Goal: Register for event/course

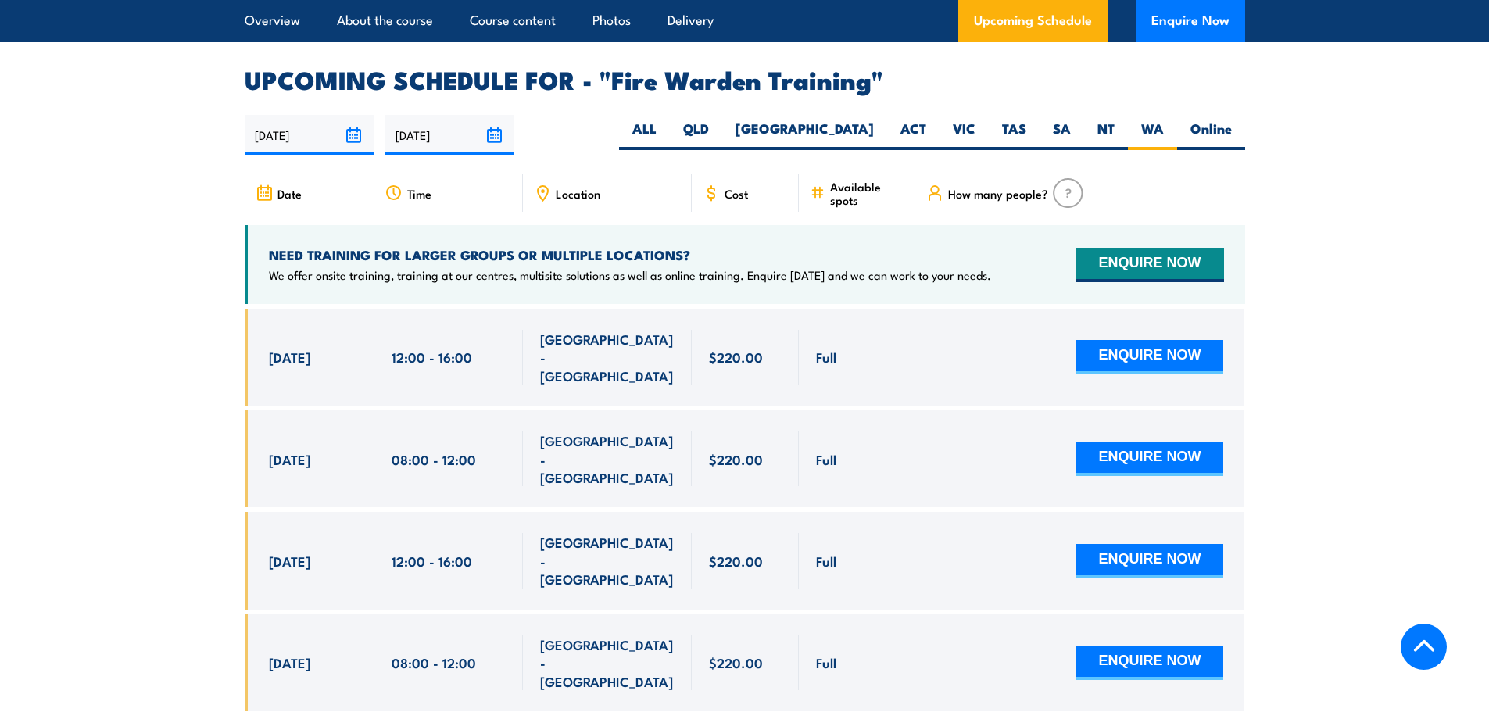
scroll to position [3141, 0]
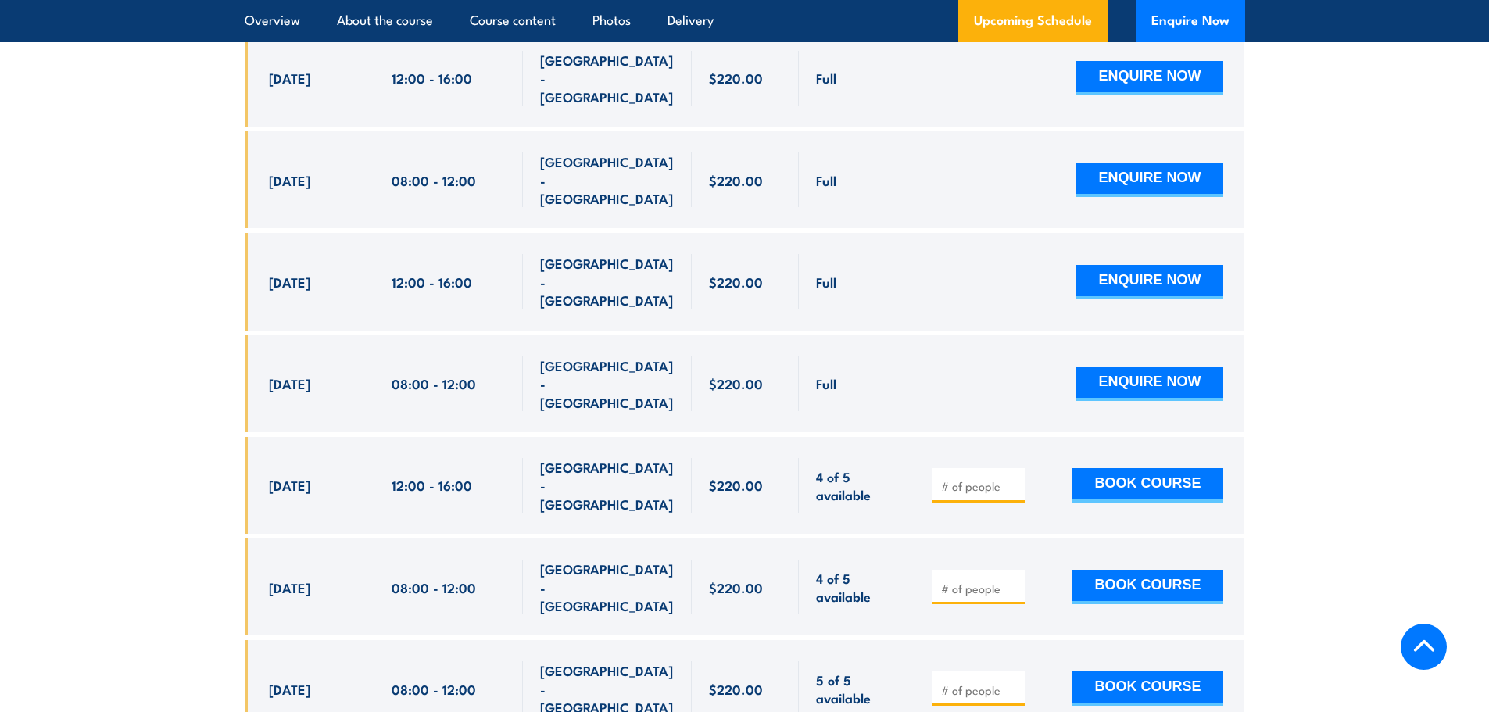
click at [978, 478] on input "number" at bounding box center [980, 486] width 78 height 16
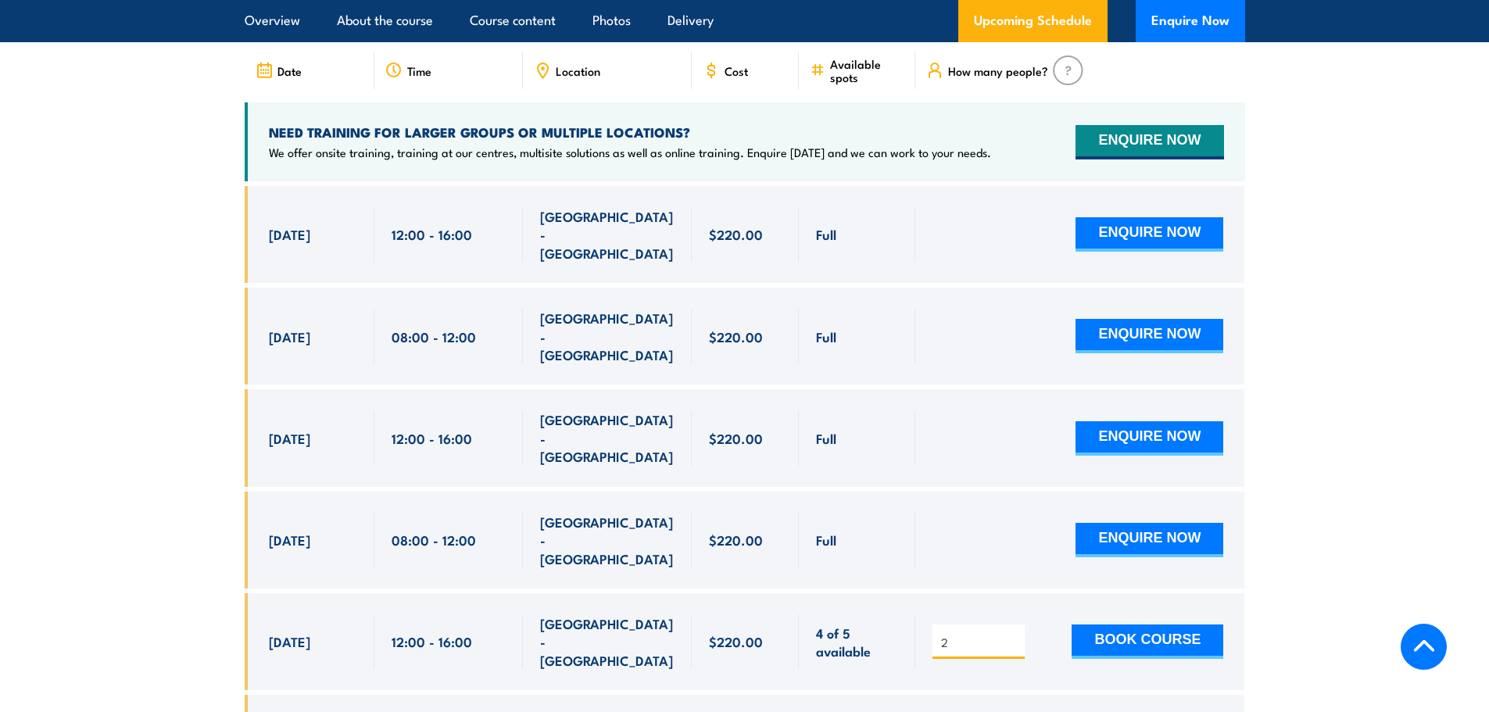
scroll to position [3063, 0]
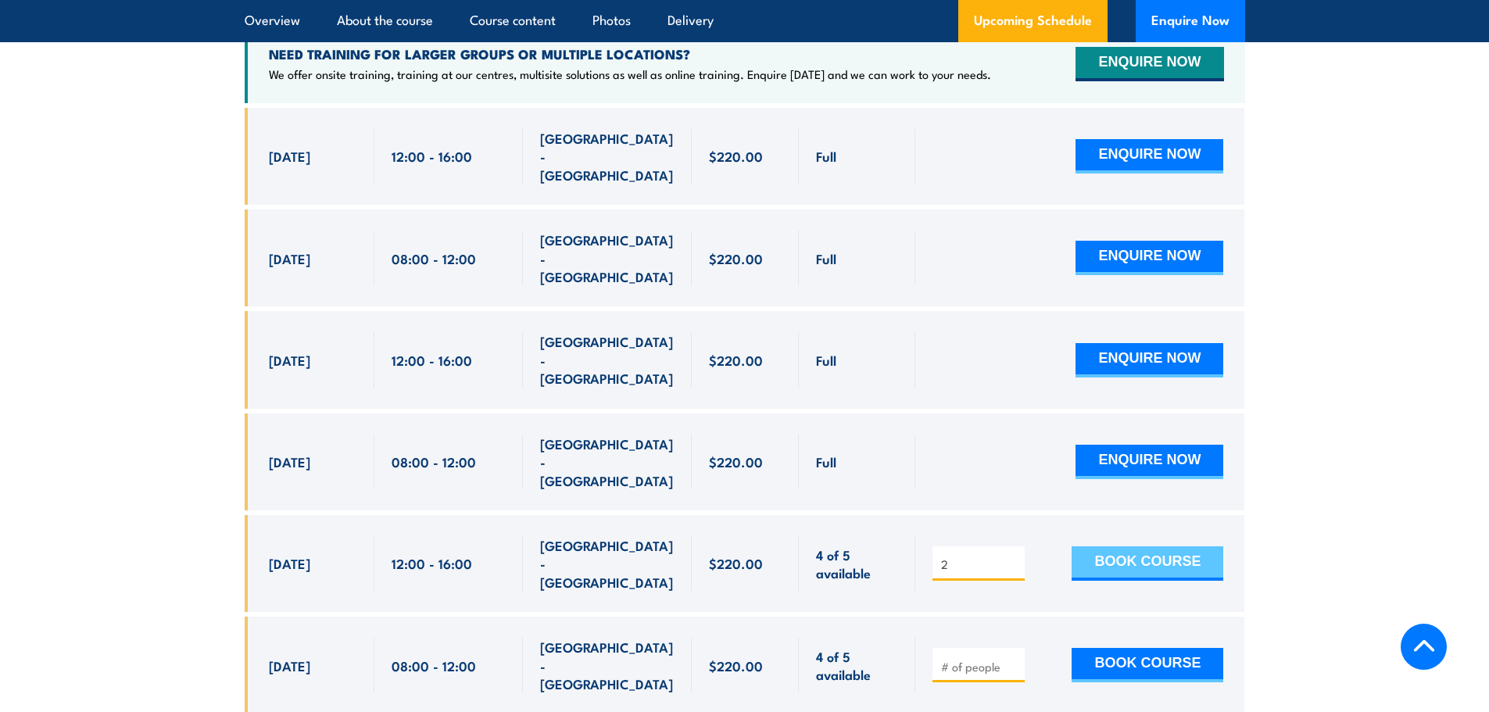
type input "2"
click at [1141, 546] on button "BOOK COURSE" at bounding box center [1148, 563] width 152 height 34
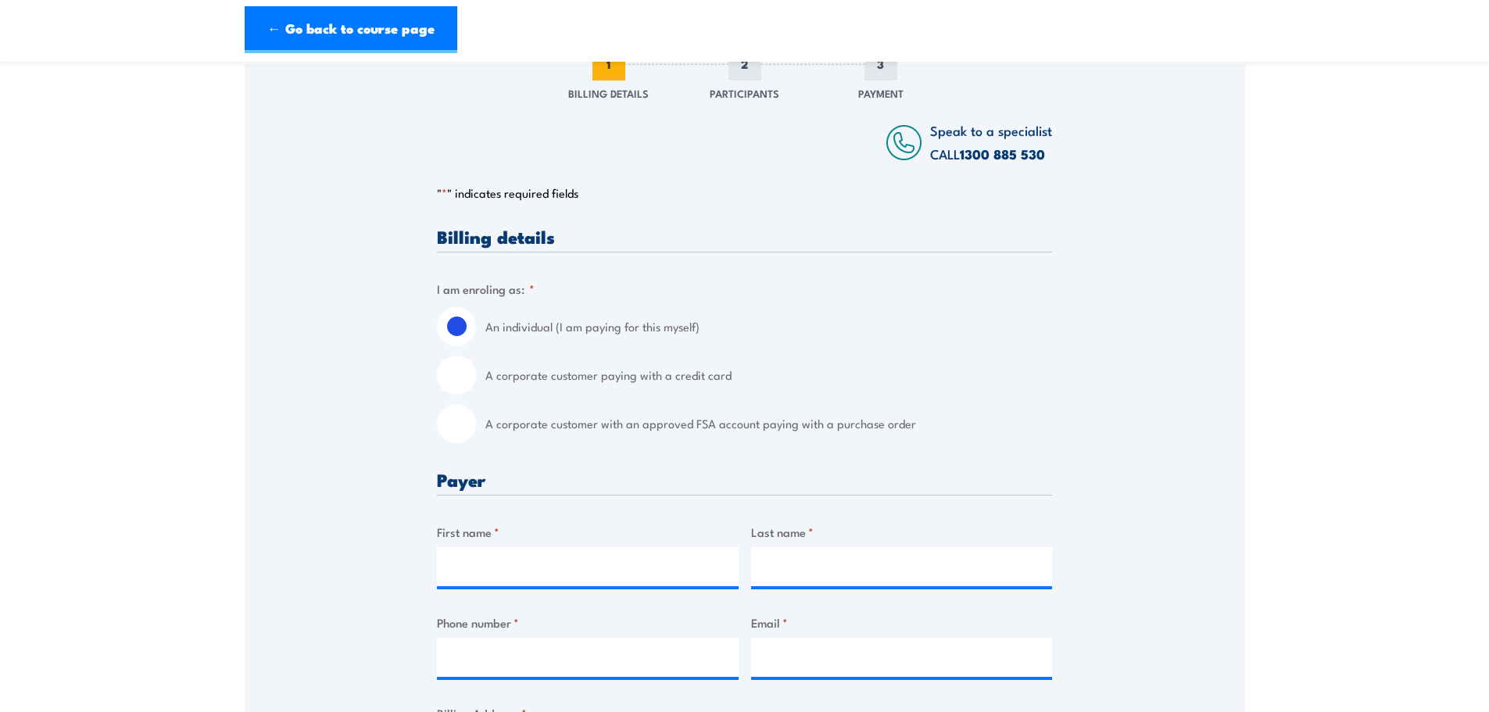
scroll to position [234, 0]
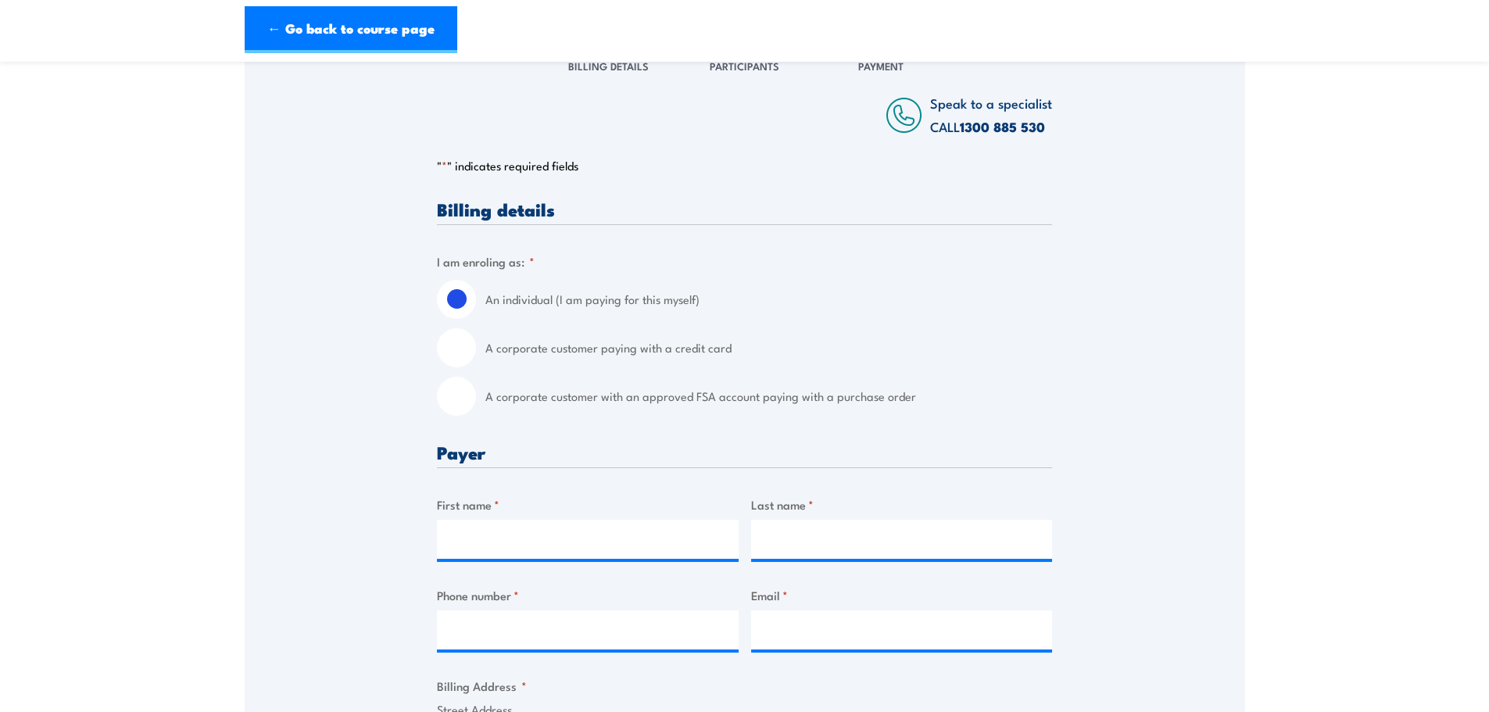
click at [468, 400] on input "A corporate customer with an approved FSA account paying with a purchase order" at bounding box center [456, 396] width 39 height 39
radio input "true"
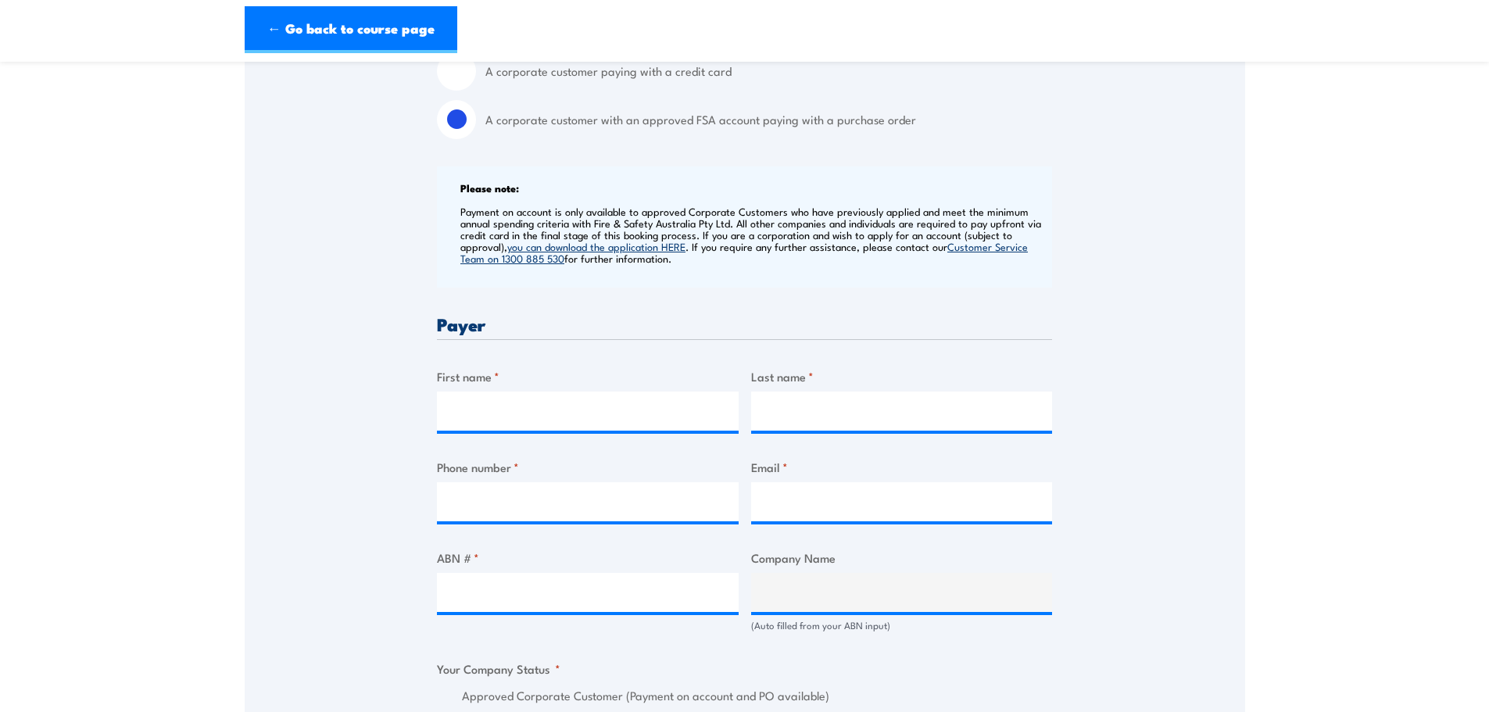
scroll to position [547, 0]
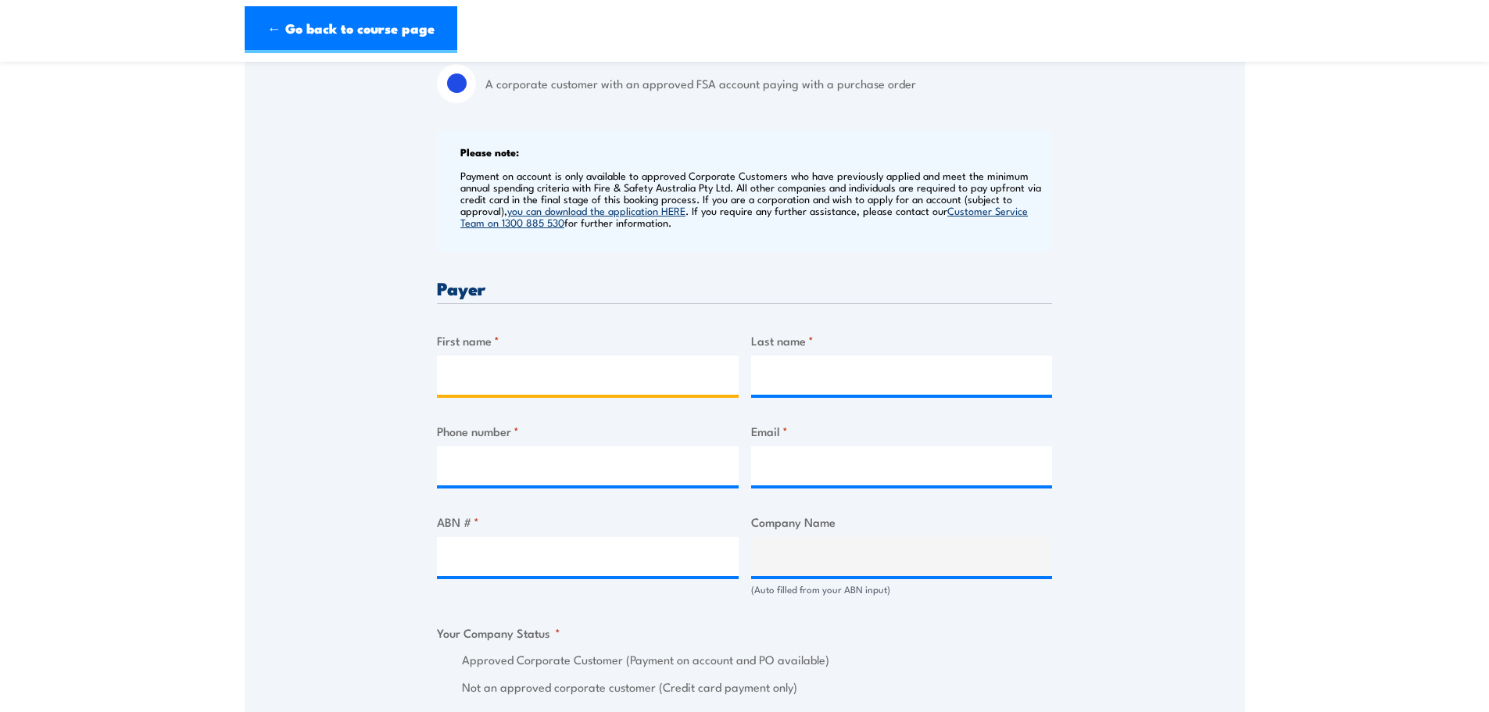
click at [551, 363] on input "First name *" at bounding box center [588, 375] width 302 height 39
type input "Rob"
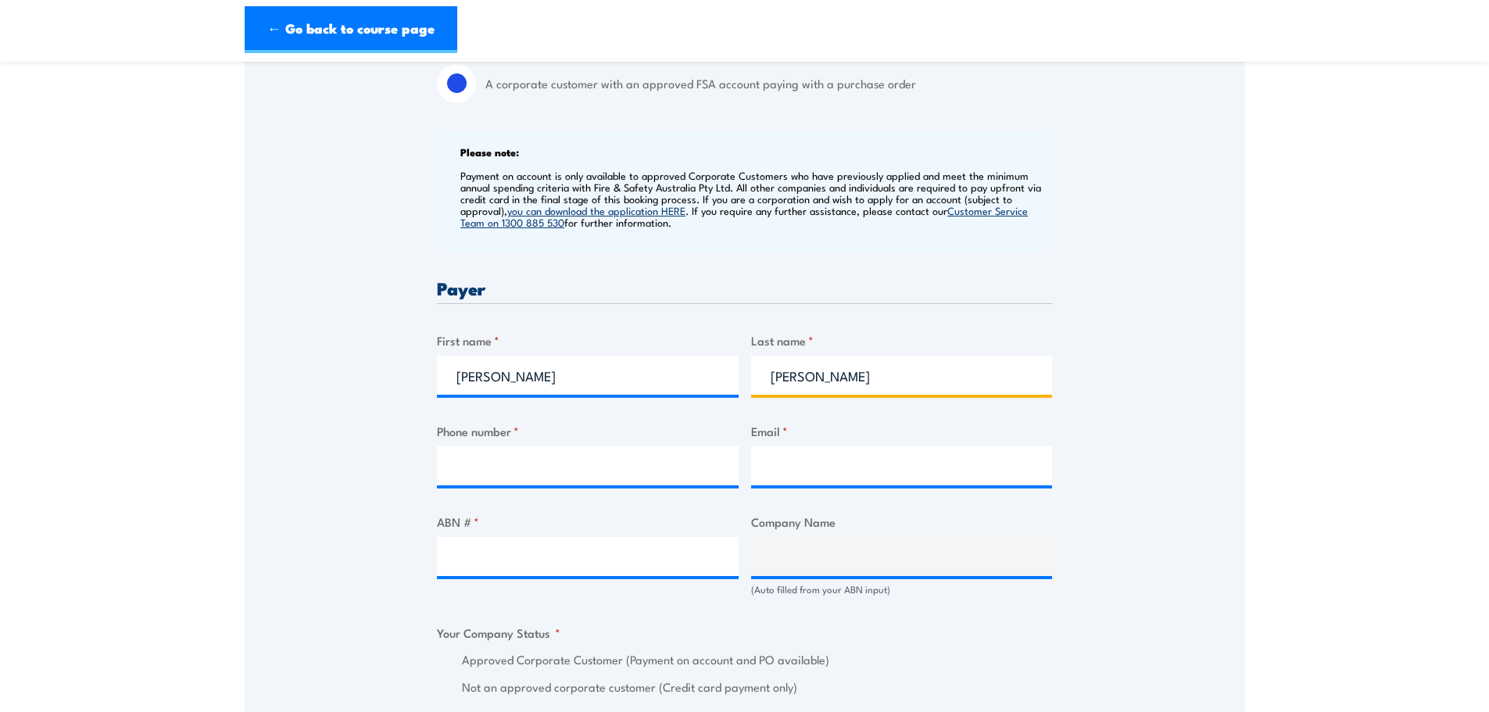
type input "Callaghan"
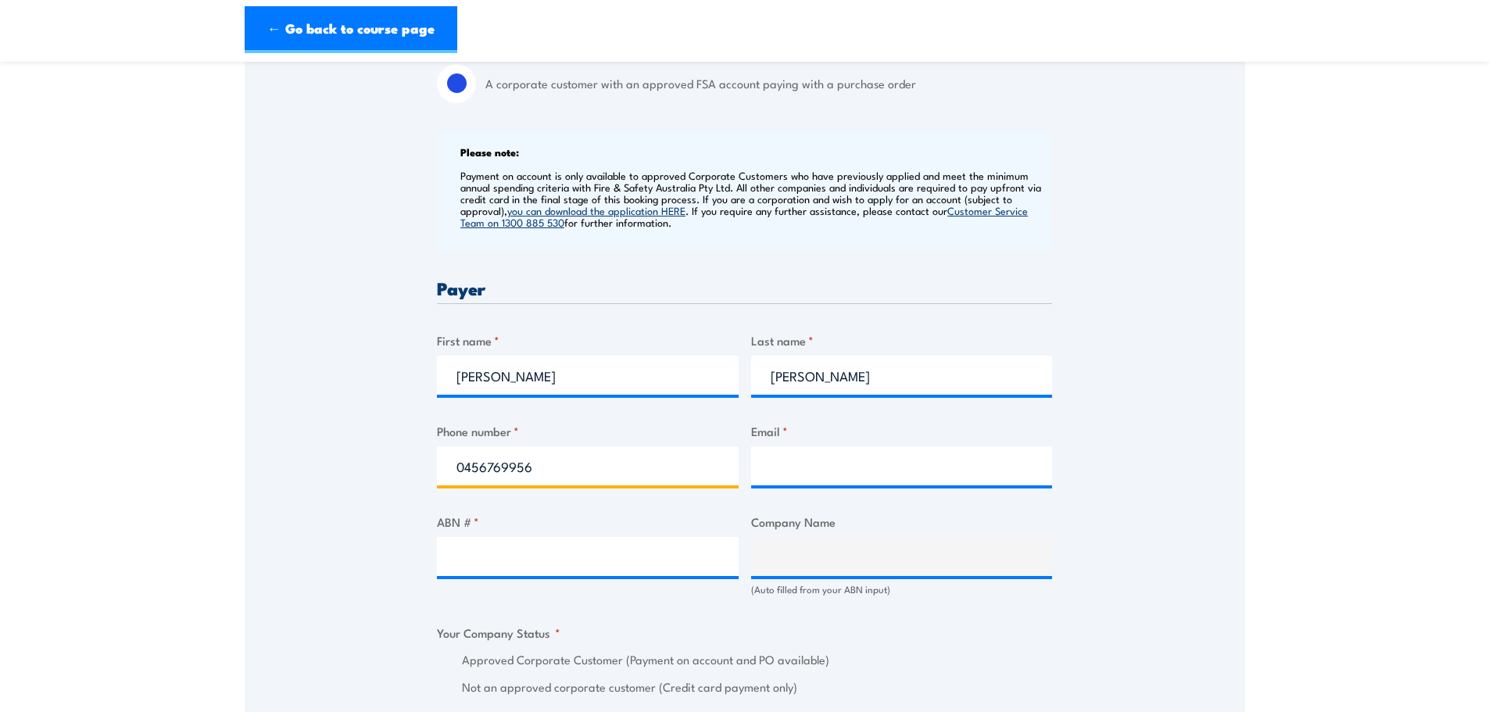
type input "0456769956"
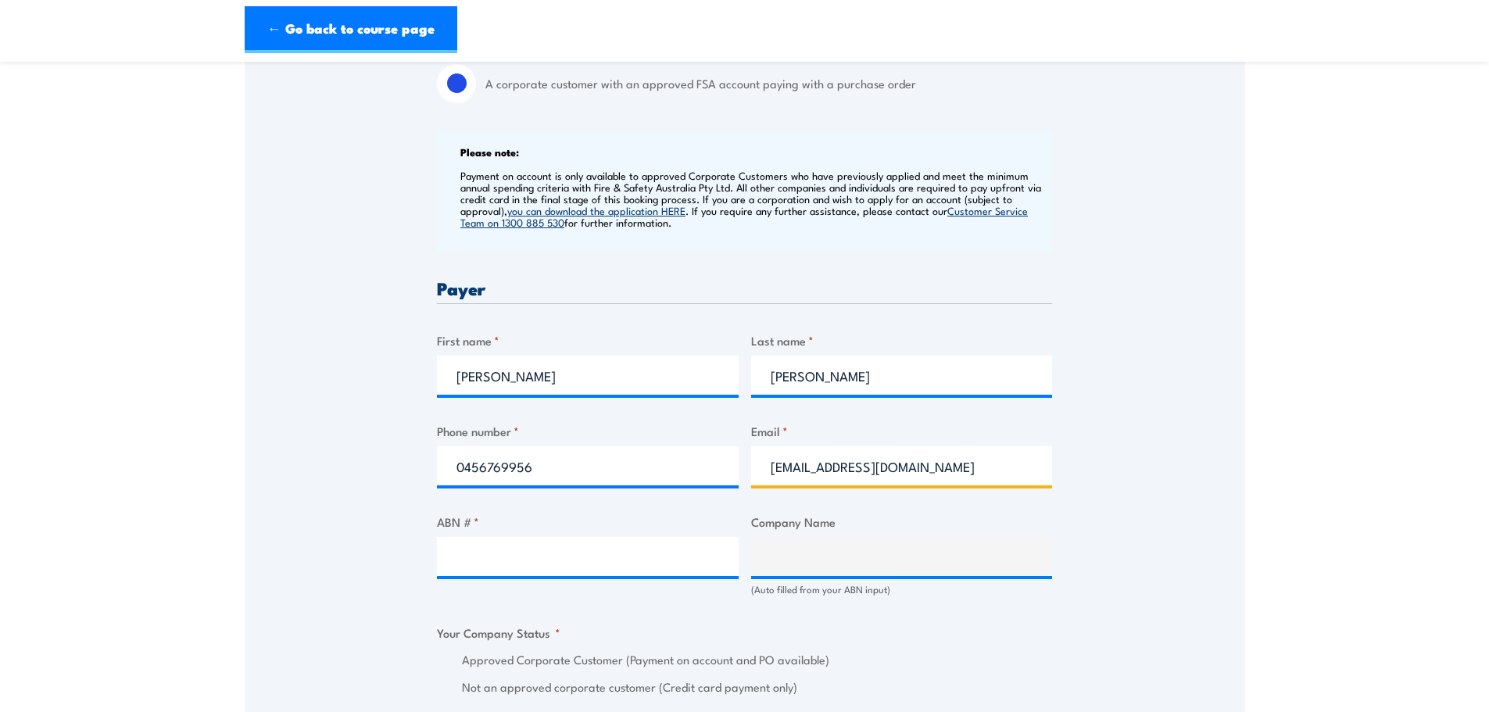
type input "kai.kankal@splservices.com.au"
type input "Kai"
type input "Kankal"
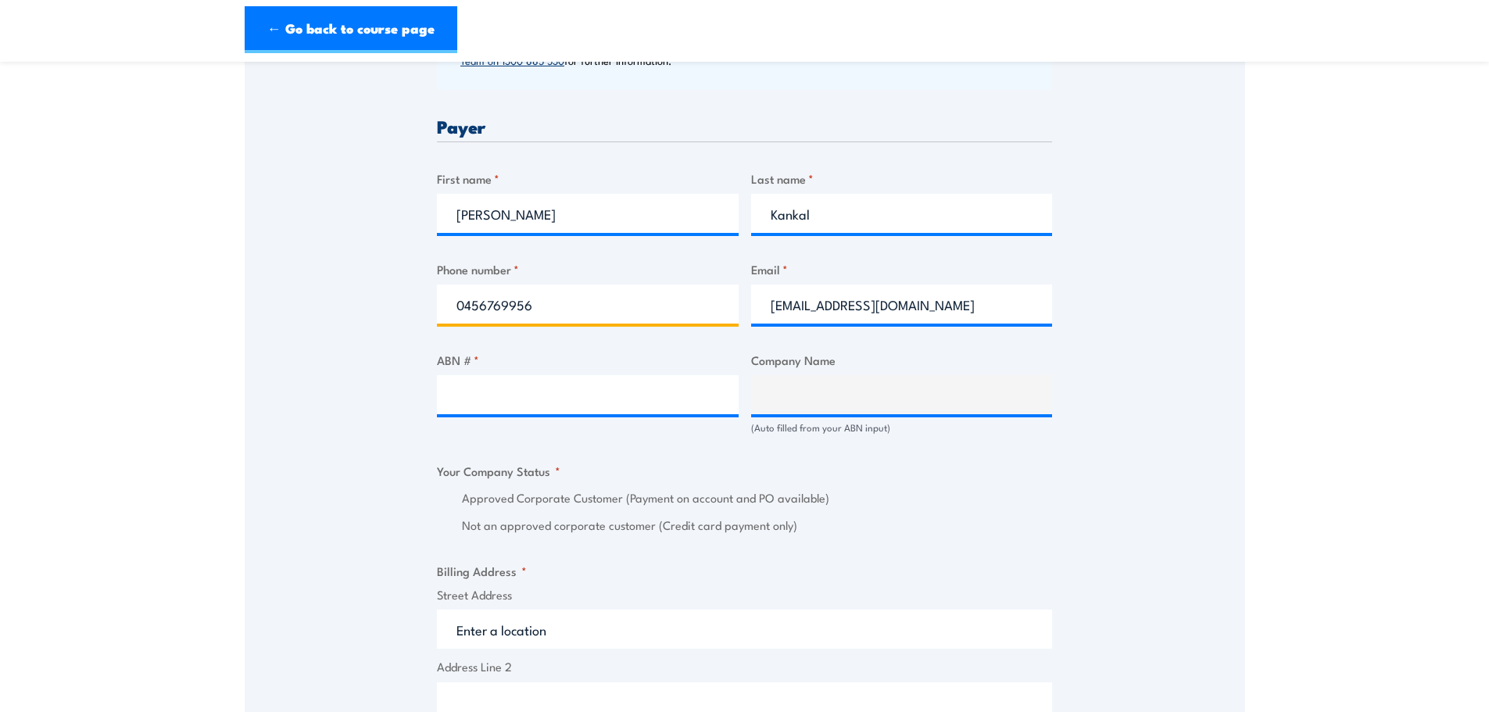
scroll to position [782, 0]
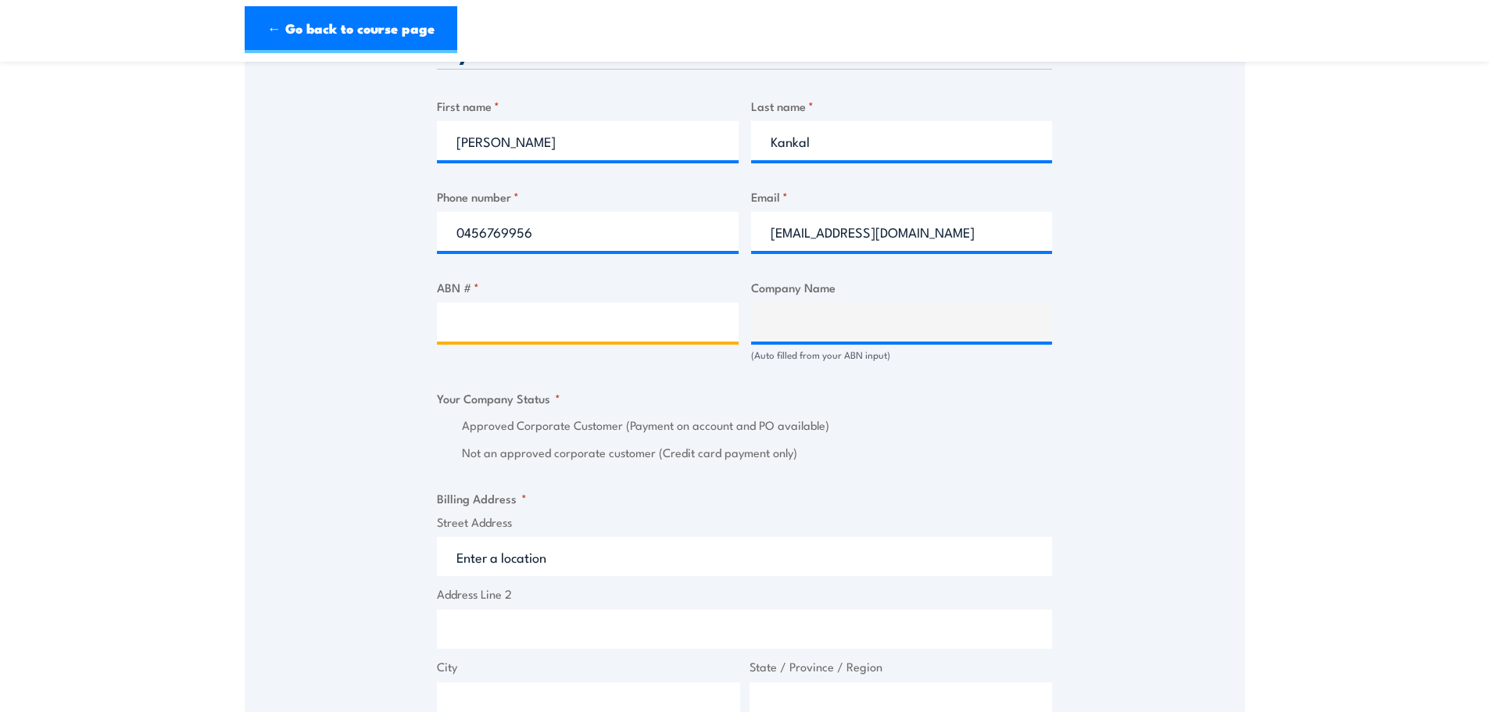
click at [540, 335] on input "ABN # *" at bounding box center [588, 321] width 302 height 39
click at [493, 320] on input "ABN # *" at bounding box center [588, 321] width 302 height 39
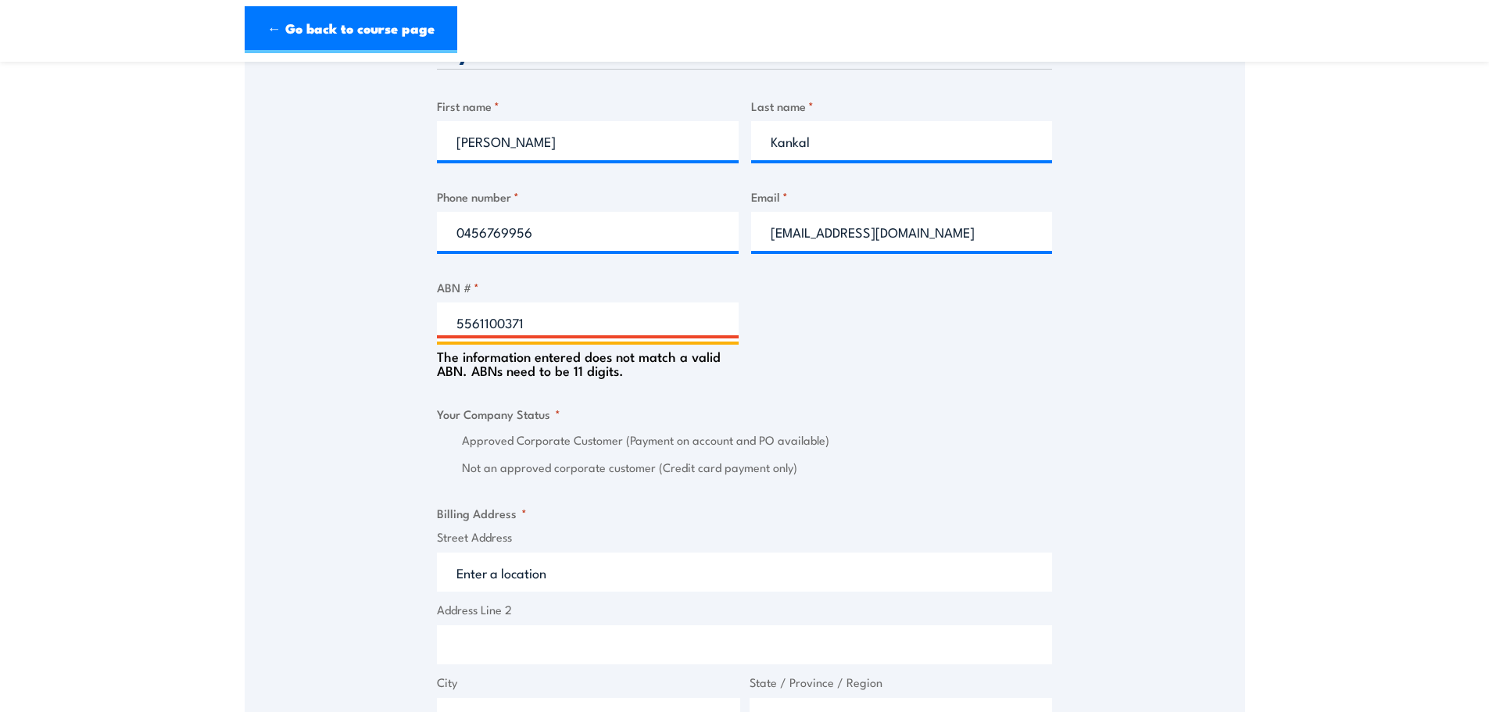
drag, startPoint x: 552, startPoint y: 324, endPoint x: 404, endPoint y: 328, distance: 147.8
click at [404, 328] on div "Speak to a specialist CALL 1300 885 530 CALL 1300 885 530 " * " indicates requi…" at bounding box center [745, 360] width 1000 height 1740
type input "55611100371"
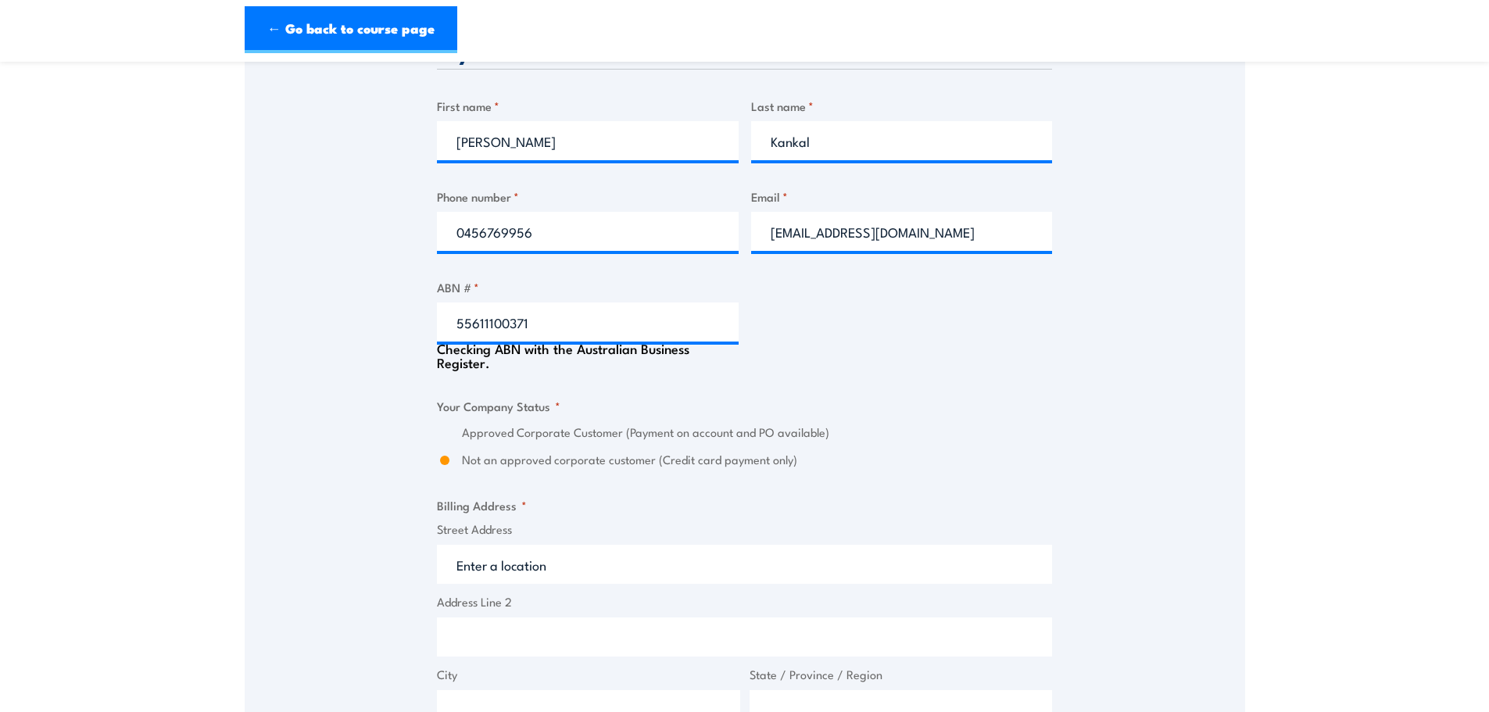
type input "SPECIALISED LINEN SERVICES (PERTH) PTY LTD"
radio input "true"
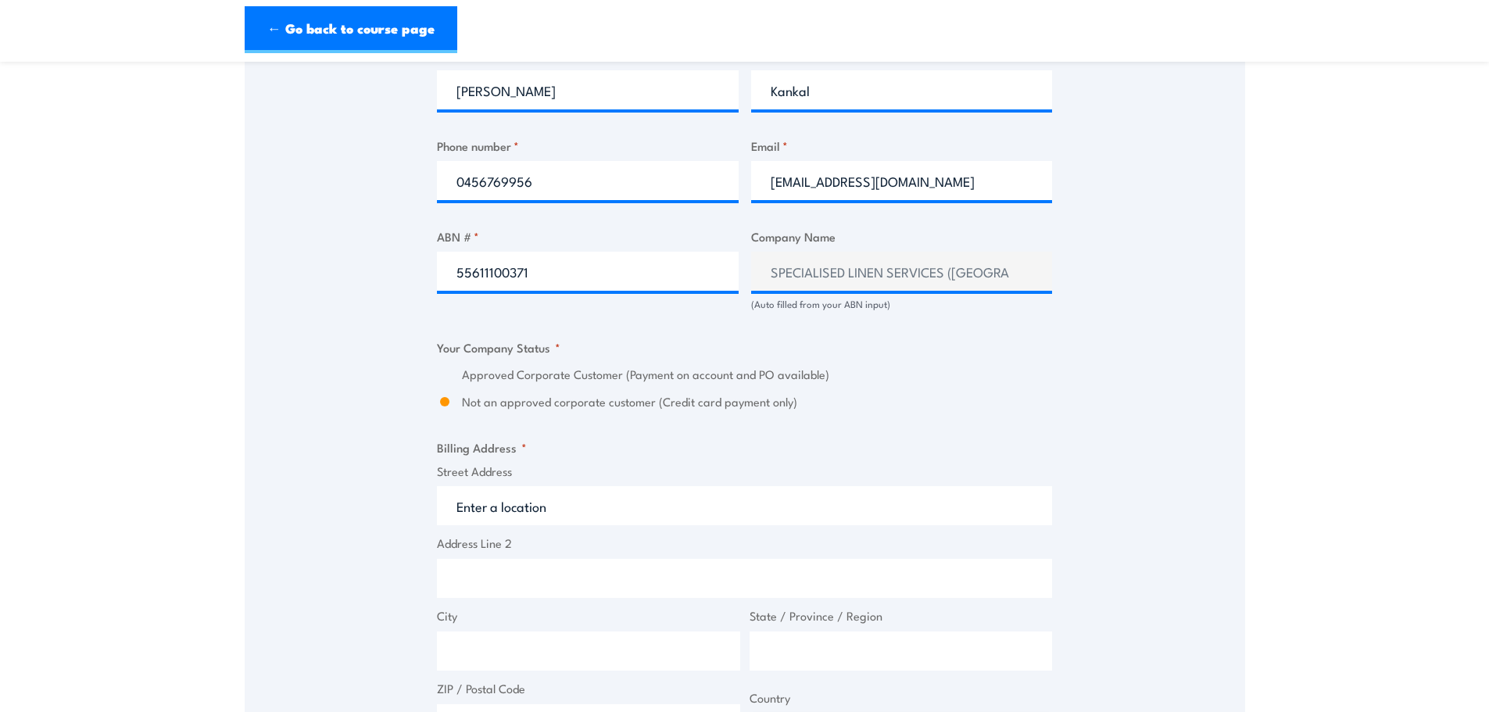
scroll to position [860, 0]
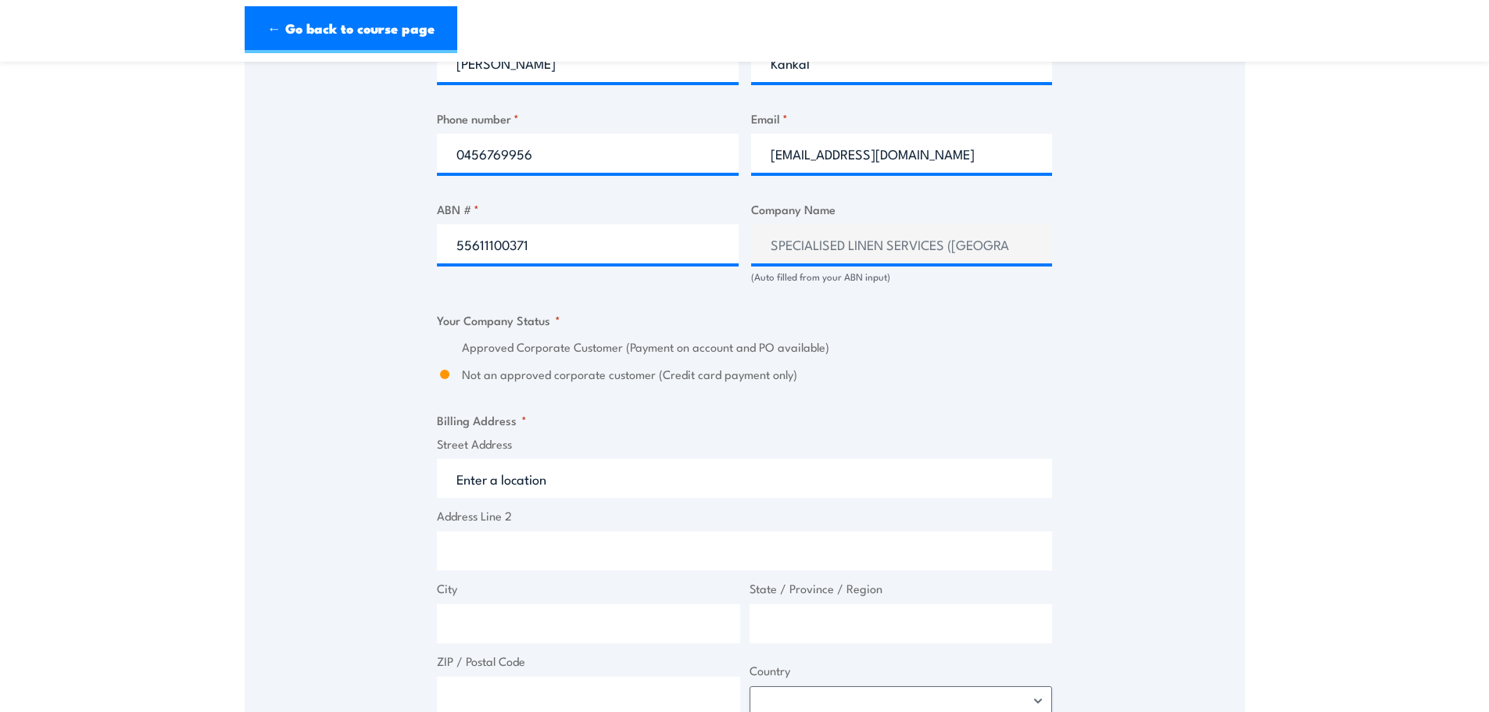
click at [506, 346] on label "Approved Corporate Customer (Payment on account and PO available)" at bounding box center [757, 347] width 590 height 18
click at [420, 349] on div "Speak to a specialist CALL 1300 885 530 CALL 1300 885 530 " * " indicates requi…" at bounding box center [745, 273] width 1000 height 1725
